Goal: Navigation & Orientation: Find specific page/section

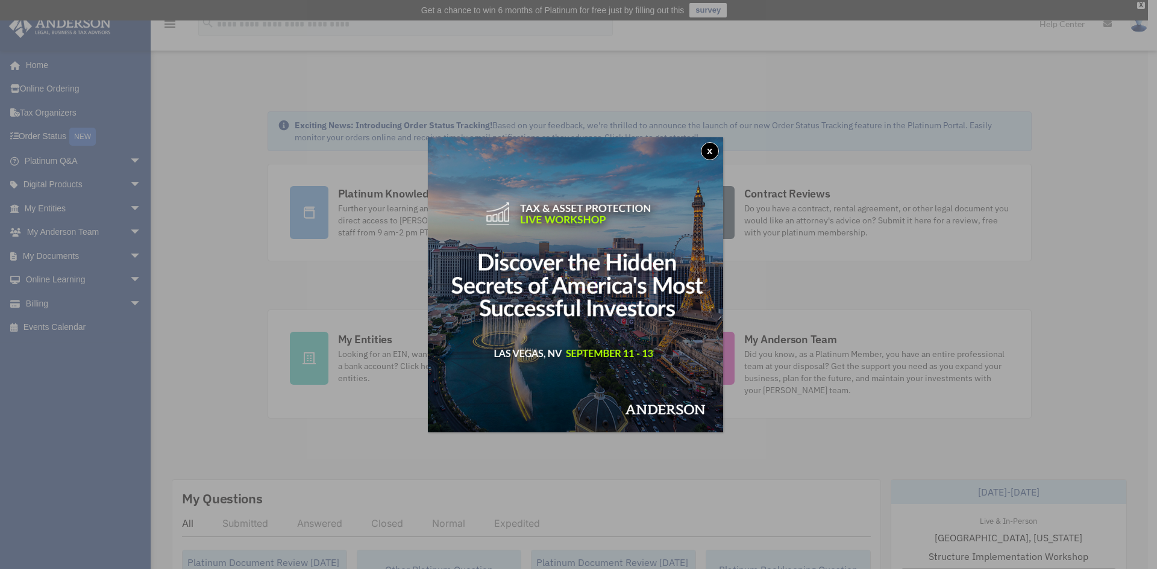
click at [712, 147] on button "x" at bounding box center [710, 151] width 18 height 18
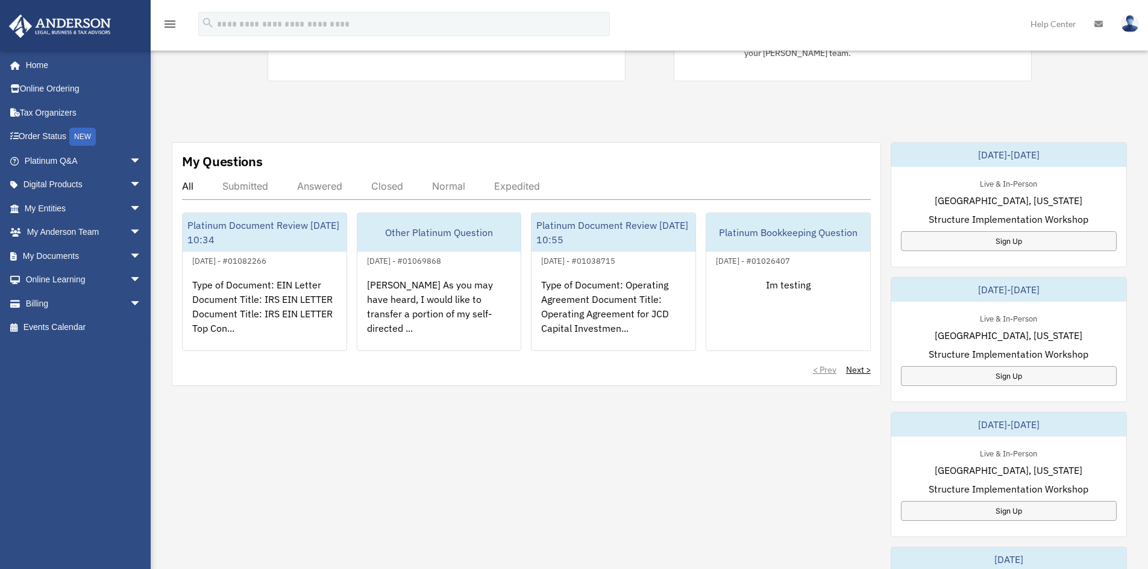
scroll to position [362, 0]
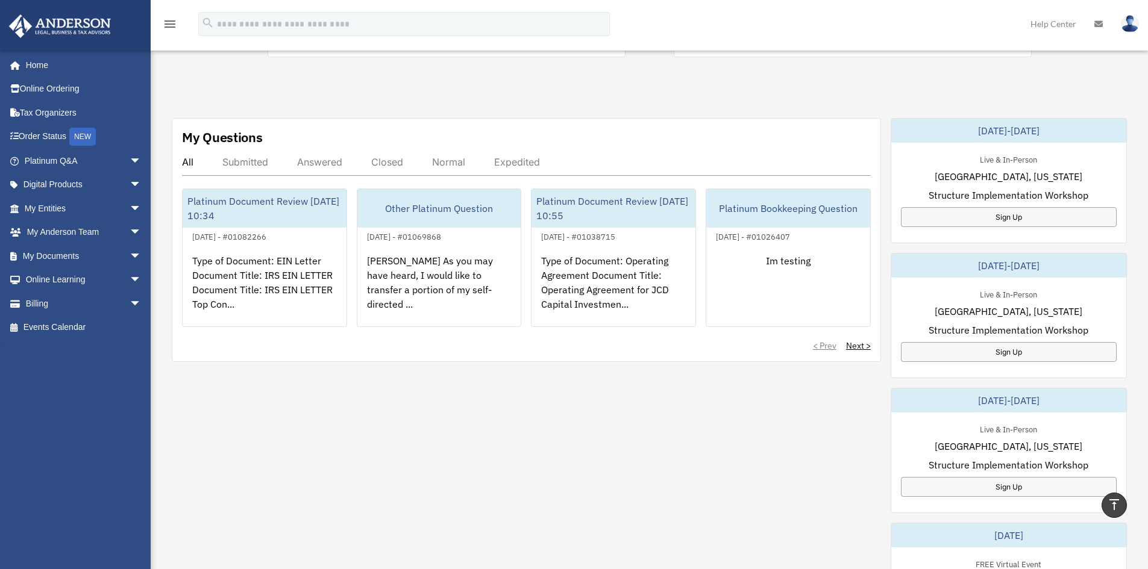
click at [254, 399] on div "My Questions All Submitted Answered Closed Normal Expedited Platinum Document R…" at bounding box center [649, 451] width 955 height 666
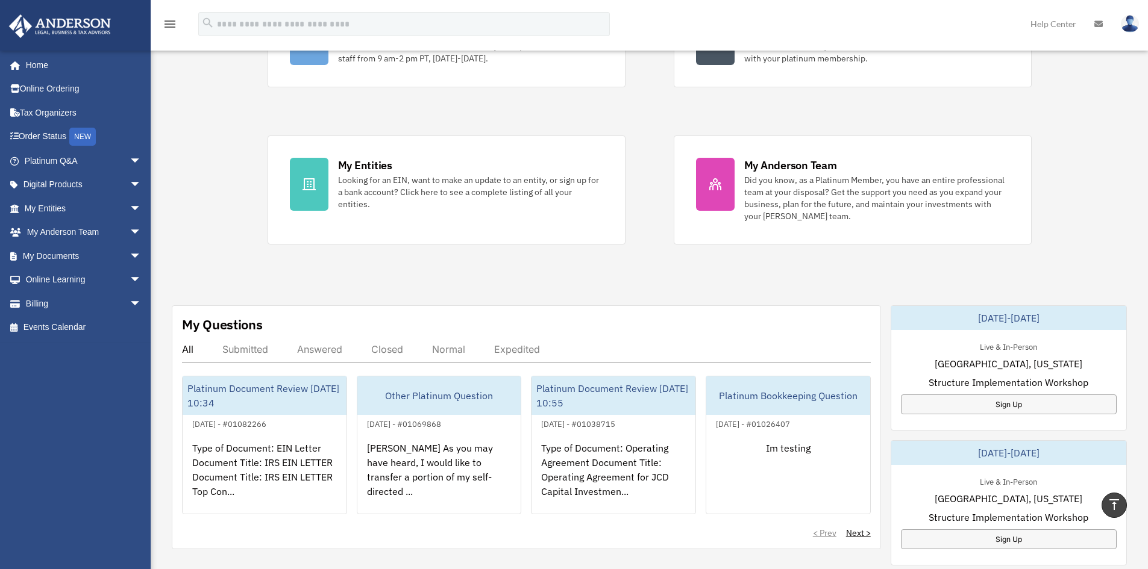
scroll to position [60, 0]
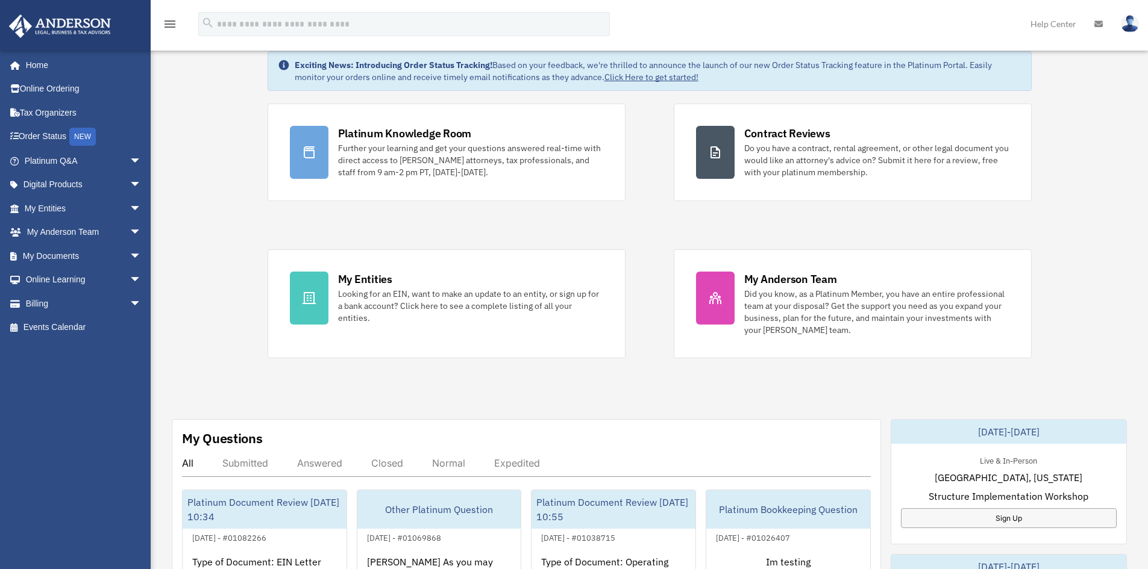
click at [195, 262] on div "Exciting News: Introducing Order Status Tracking! Based on your feedback, we're…" at bounding box center [649, 568] width 1015 height 1094
click at [130, 255] on span "arrow_drop_down" at bounding box center [142, 256] width 24 height 25
click at [195, 217] on div "Exciting News: Introducing Order Status Tracking! Based on your feedback, we're…" at bounding box center [649, 568] width 1015 height 1094
click at [131, 254] on span "arrow_drop_up" at bounding box center [142, 256] width 24 height 25
click at [130, 208] on span "arrow_drop_down" at bounding box center [142, 208] width 24 height 25
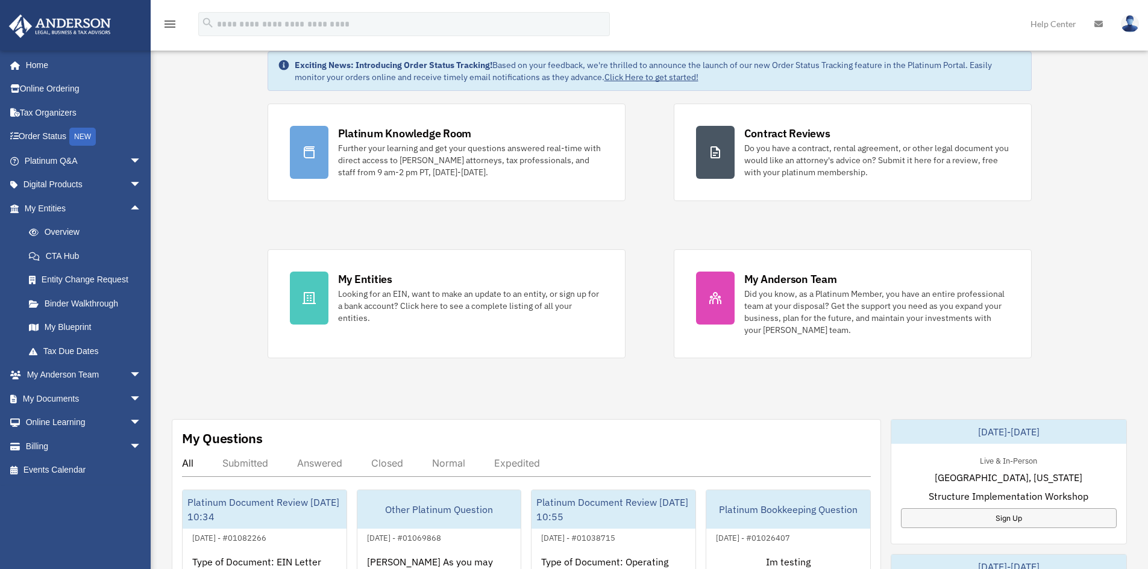
click at [180, 218] on div "Exciting News: Introducing Order Status Tracking! Based on your feedback, we're…" at bounding box center [649, 568] width 1015 height 1094
click at [188, 191] on div "Exciting News: Introducing Order Status Tracking! Based on your feedback, we're…" at bounding box center [649, 568] width 1015 height 1094
click at [198, 332] on div "Exciting News: Introducing Order Status Tracking! Based on your feedback, we're…" at bounding box center [649, 568] width 1015 height 1094
click at [130, 448] on span "arrow_drop_down" at bounding box center [142, 446] width 24 height 25
click at [206, 123] on div "Exciting News: Introducing Order Status Tracking! Based on your feedback, we're…" at bounding box center [649, 568] width 1015 height 1094
